Goal: Task Accomplishment & Management: Manage account settings

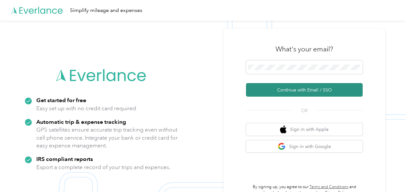
click at [299, 90] on button "Continue with Email / SSO" at bounding box center [304, 90] width 117 height 14
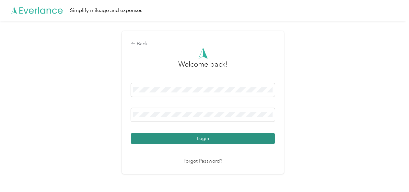
click at [201, 138] on button "Login" at bounding box center [203, 138] width 144 height 11
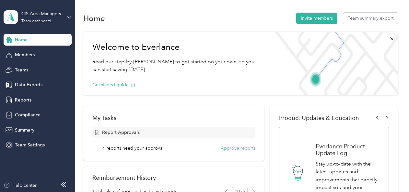
click at [231, 146] on button "Approve reports" at bounding box center [237, 148] width 35 height 7
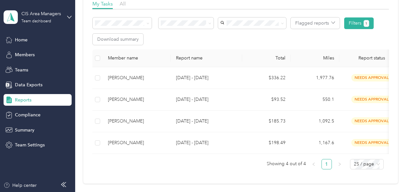
scroll to position [104, 0]
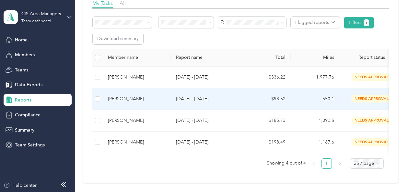
click at [193, 97] on p "[DATE] - [DATE]" at bounding box center [206, 98] width 61 height 7
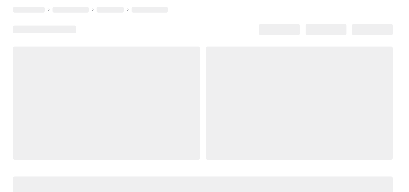
click at [193, 97] on div at bounding box center [106, 103] width 187 height 113
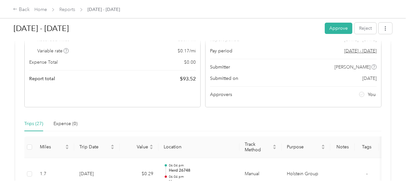
scroll to position [63, 0]
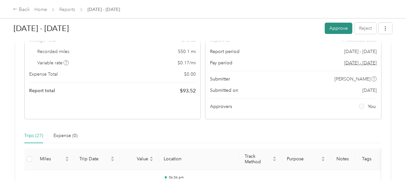
click at [330, 28] on button "Approve" at bounding box center [338, 28] width 28 height 11
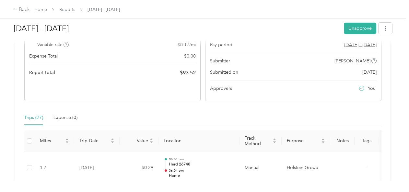
scroll to position [0, 0]
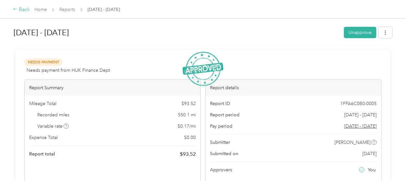
click at [16, 9] on icon at bounding box center [15, 9] width 5 height 5
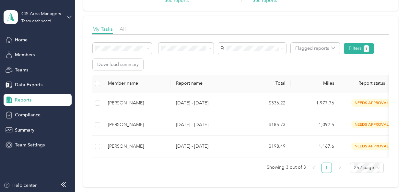
scroll to position [82, 0]
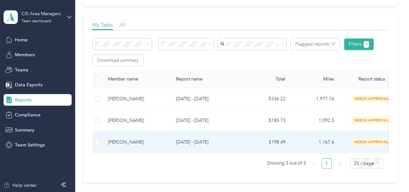
click at [372, 140] on span "needs approval" at bounding box center [371, 142] width 41 height 7
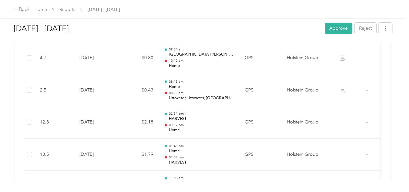
scroll to position [932, 0]
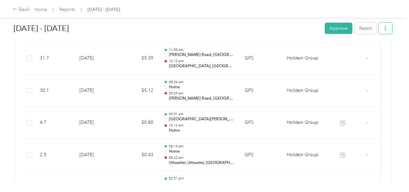
click at [384, 29] on icon "button" at bounding box center [385, 28] width 5 height 5
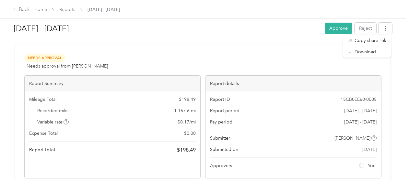
scroll to position [0, 0]
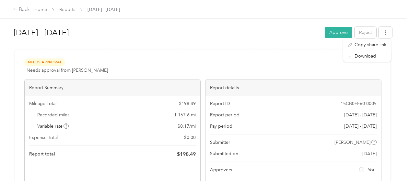
click at [141, 168] on div "Report Summary Mileage Total $ 198.49 Recorded miles 1,167.6 mi Variable rate $…" at bounding box center [112, 131] width 176 height 103
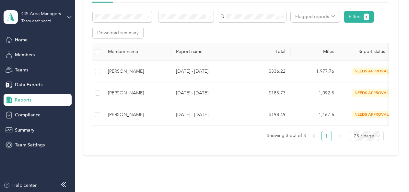
scroll to position [110, 0]
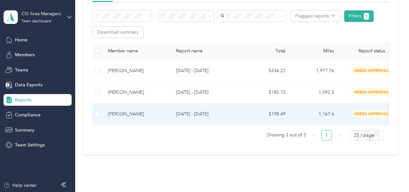
click at [210, 114] on p "[DATE] - [DATE]" at bounding box center [206, 114] width 61 height 7
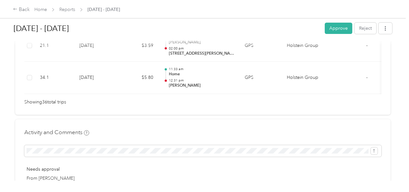
scroll to position [1286, 0]
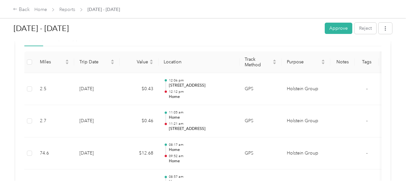
scroll to position [158, 0]
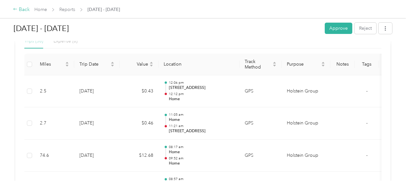
click at [16, 10] on icon at bounding box center [15, 9] width 4 height 2
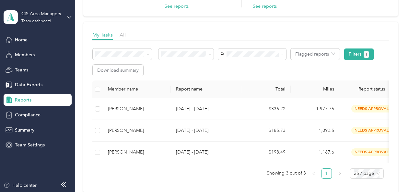
scroll to position [73, 0]
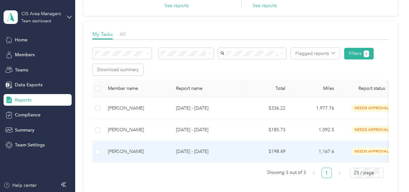
click at [364, 150] on span "needs approval" at bounding box center [371, 151] width 41 height 7
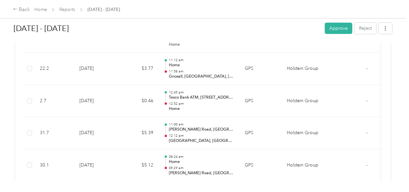
scroll to position [859, 0]
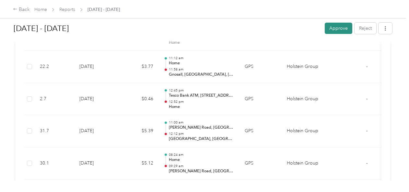
click at [334, 30] on button "Approve" at bounding box center [338, 28] width 28 height 11
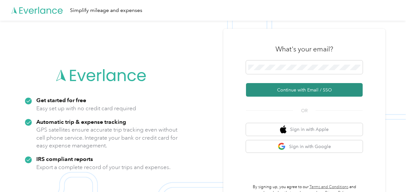
click at [282, 87] on button "Continue with Email / SSO" at bounding box center [304, 90] width 117 height 14
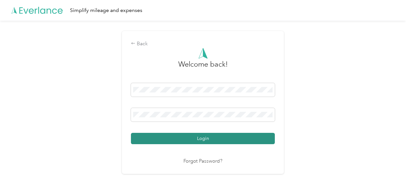
click at [213, 139] on button "Login" at bounding box center [203, 138] width 144 height 11
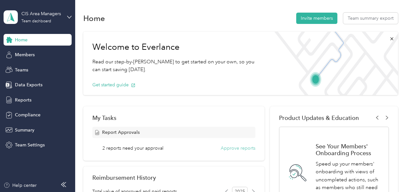
click at [234, 150] on button "Approve reports" at bounding box center [237, 148] width 35 height 7
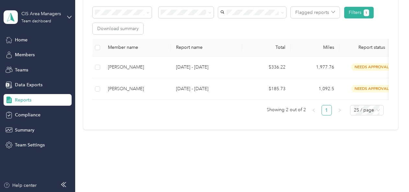
scroll to position [120, 0]
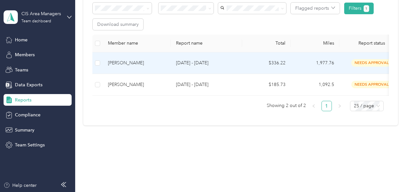
click at [358, 61] on span "needs approval" at bounding box center [371, 62] width 41 height 7
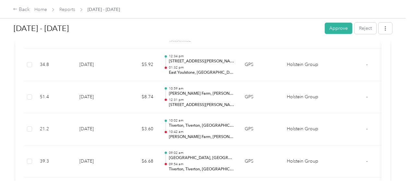
scroll to position [1498, 0]
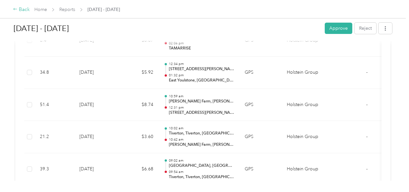
click at [16, 9] on icon at bounding box center [15, 9] width 5 height 5
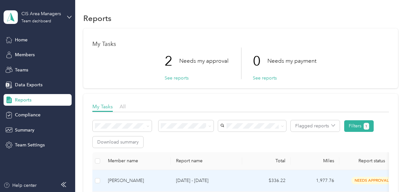
click at [179, 181] on p "[DATE] - [DATE]" at bounding box center [206, 180] width 61 height 7
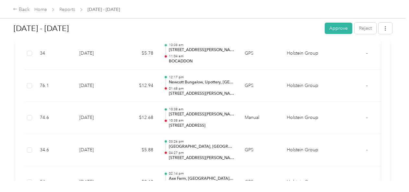
scroll to position [1115, 0]
